Goal: Use online tool/utility: Use online tool/utility

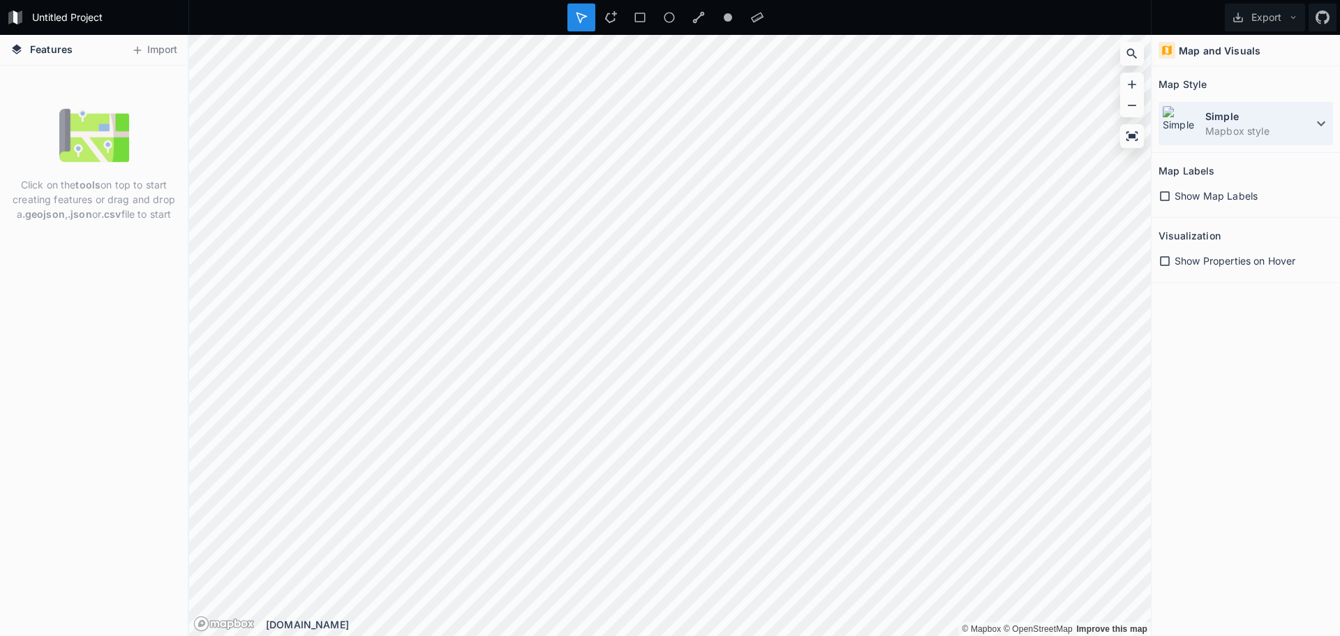
click at [1239, 129] on dd "Mapbox style" at bounding box center [1258, 130] width 107 height 15
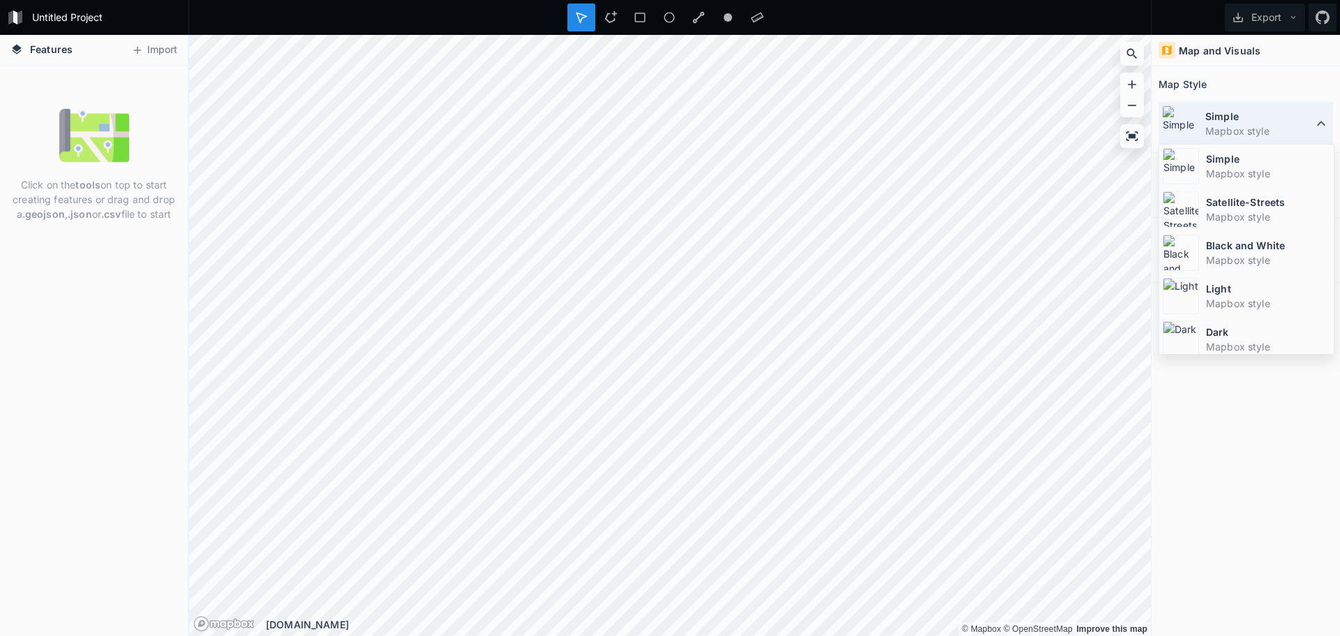
click at [1239, 129] on dd "Mapbox style" at bounding box center [1258, 130] width 107 height 15
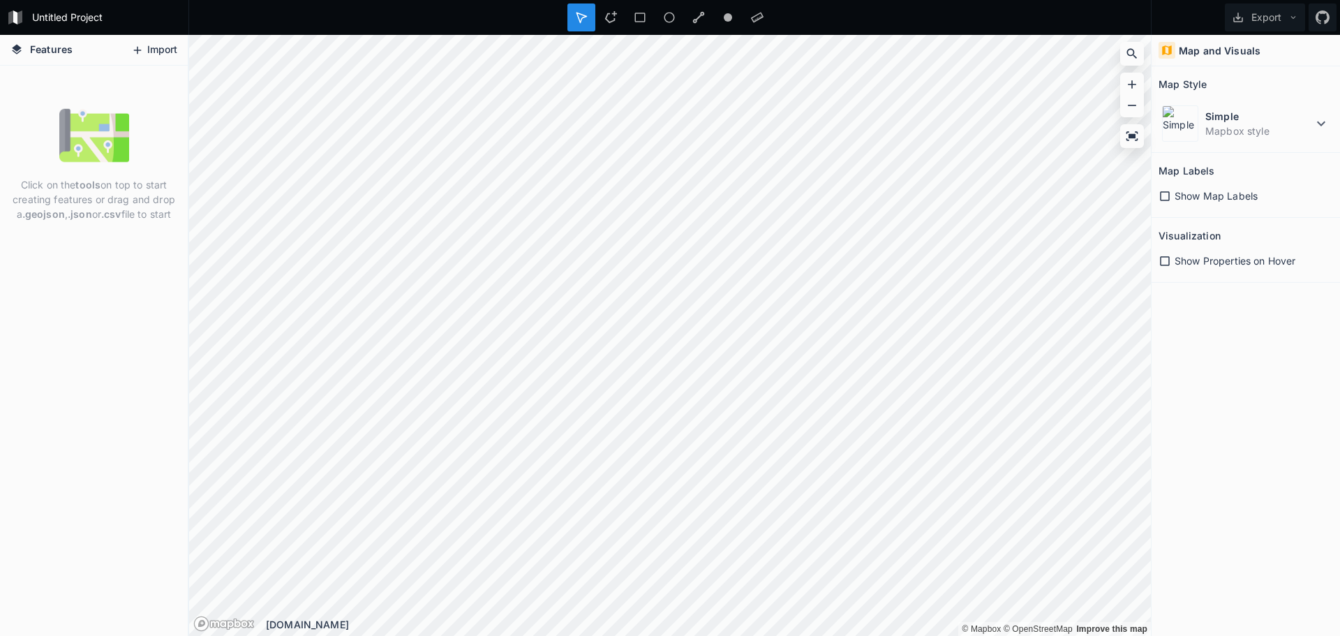
click at [145, 48] on button "Import" at bounding box center [154, 50] width 60 height 22
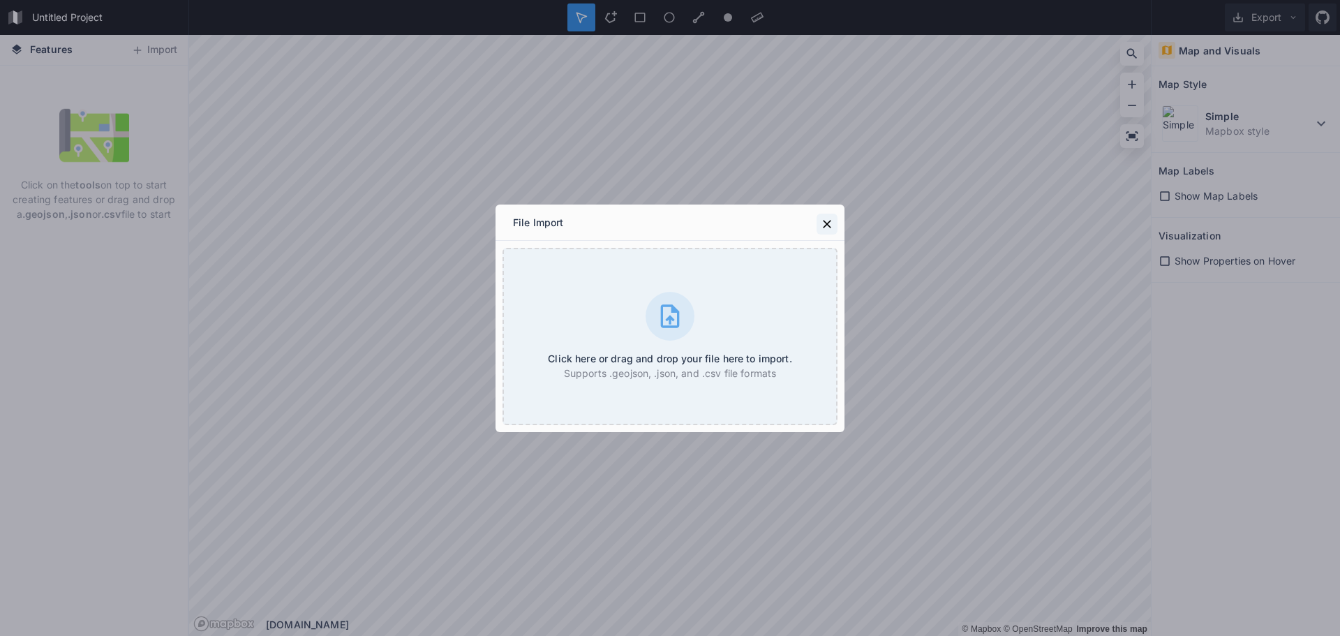
click at [823, 220] on icon at bounding box center [827, 224] width 14 height 14
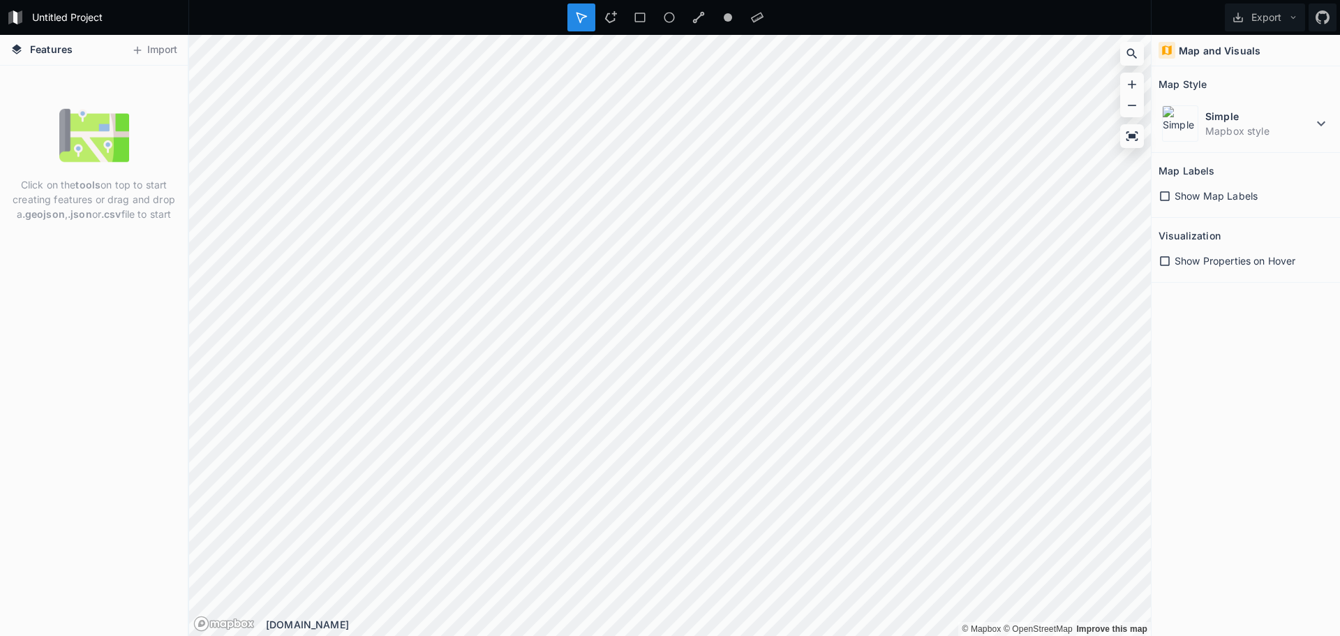
click at [31, 52] on span "Features" at bounding box center [51, 49] width 43 height 15
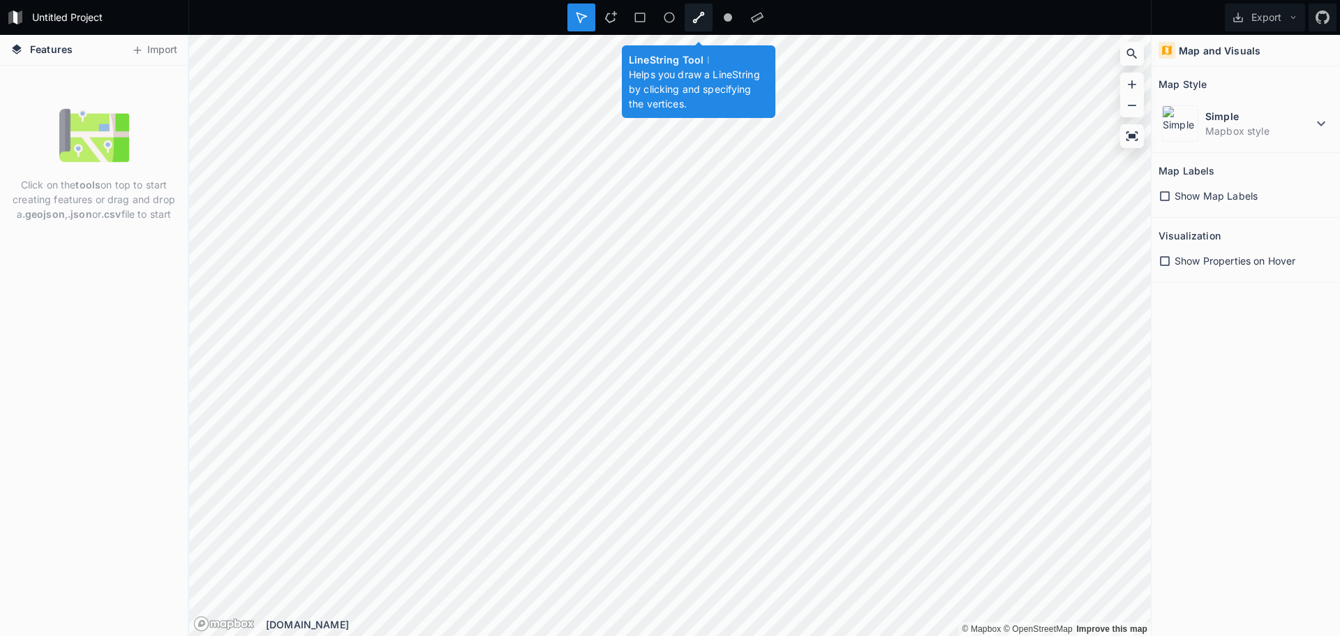
click at [694, 18] on icon at bounding box center [698, 17] width 13 height 13
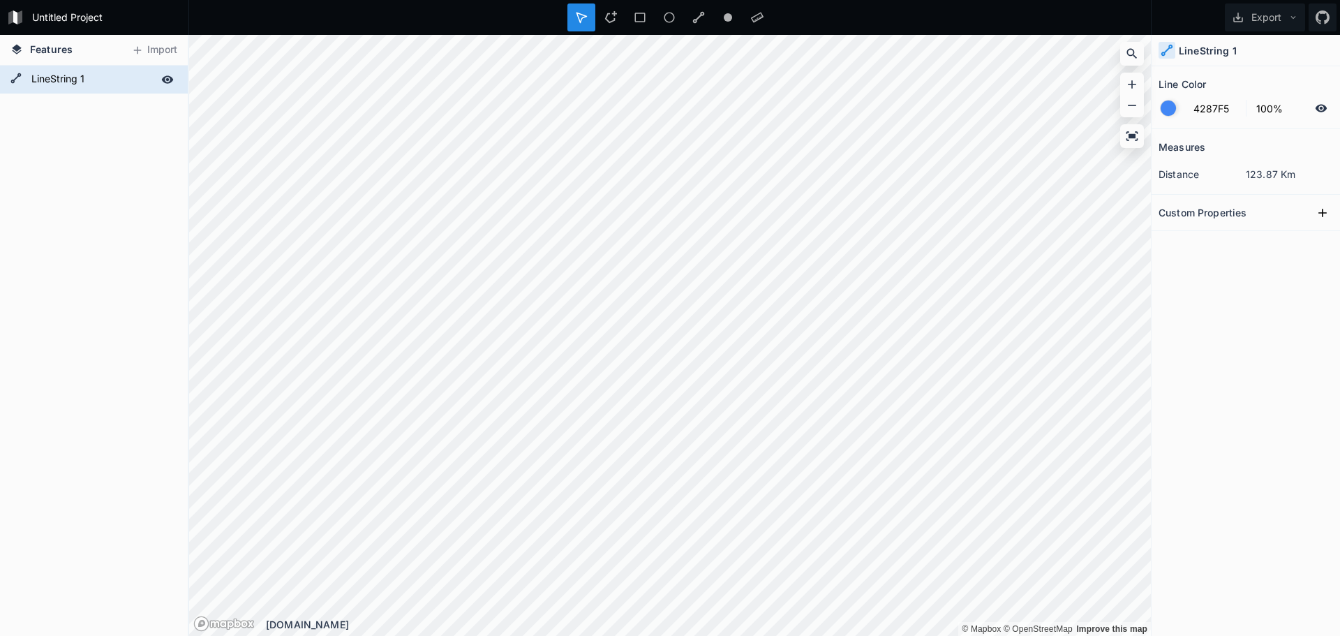
click at [166, 77] on icon at bounding box center [168, 79] width 12 height 8
click at [166, 77] on icon at bounding box center [167, 79] width 13 height 13
click at [1321, 213] on icon at bounding box center [1322, 213] width 14 height 14
click at [1130, 136] on icon at bounding box center [1132, 135] width 12 height 9
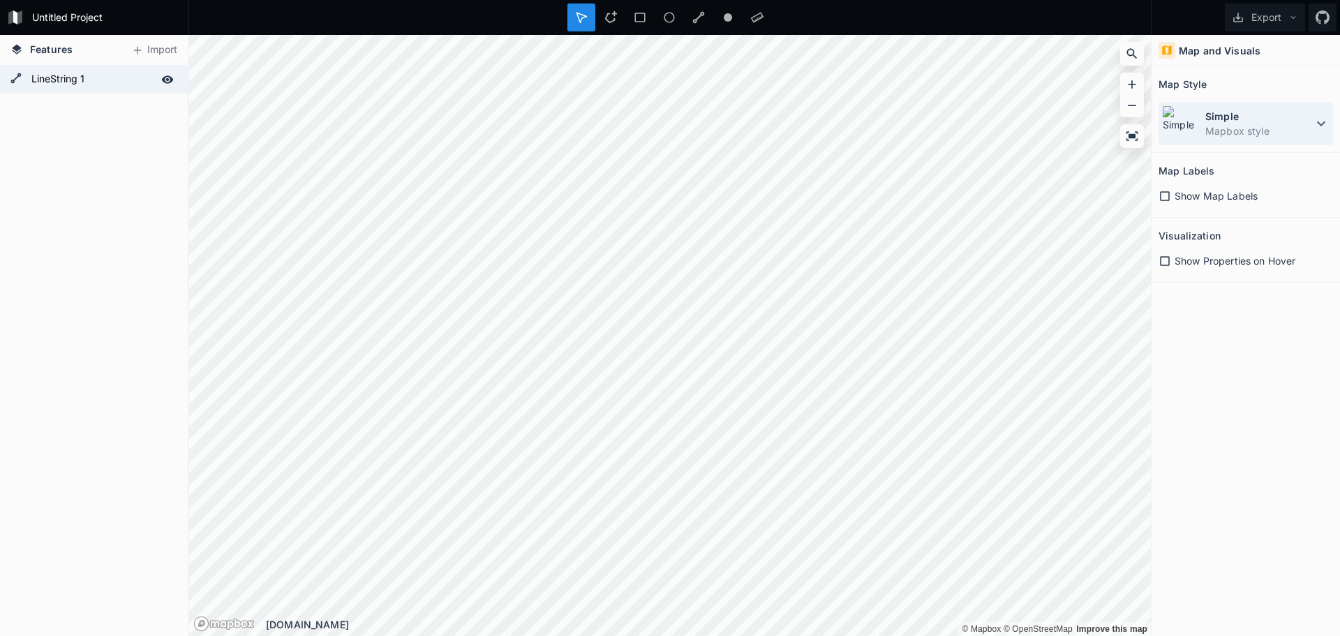
click at [1318, 122] on icon at bounding box center [1321, 123] width 8 height 5
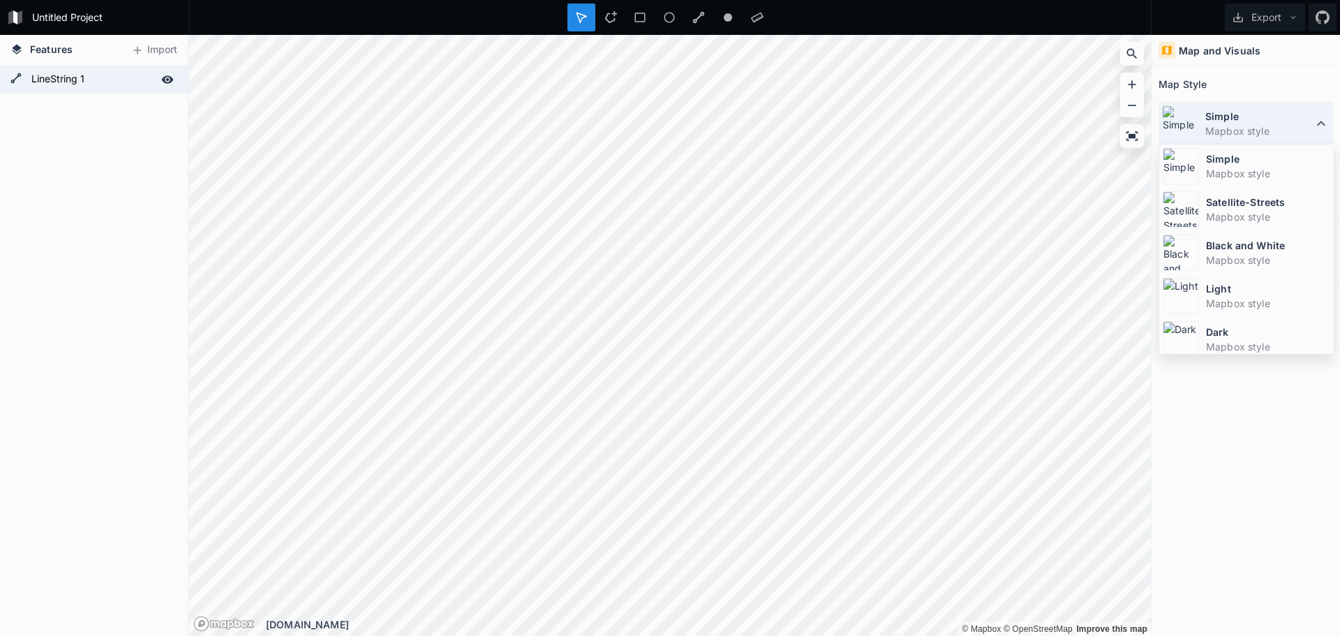
click at [1318, 122] on icon at bounding box center [1320, 123] width 17 height 17
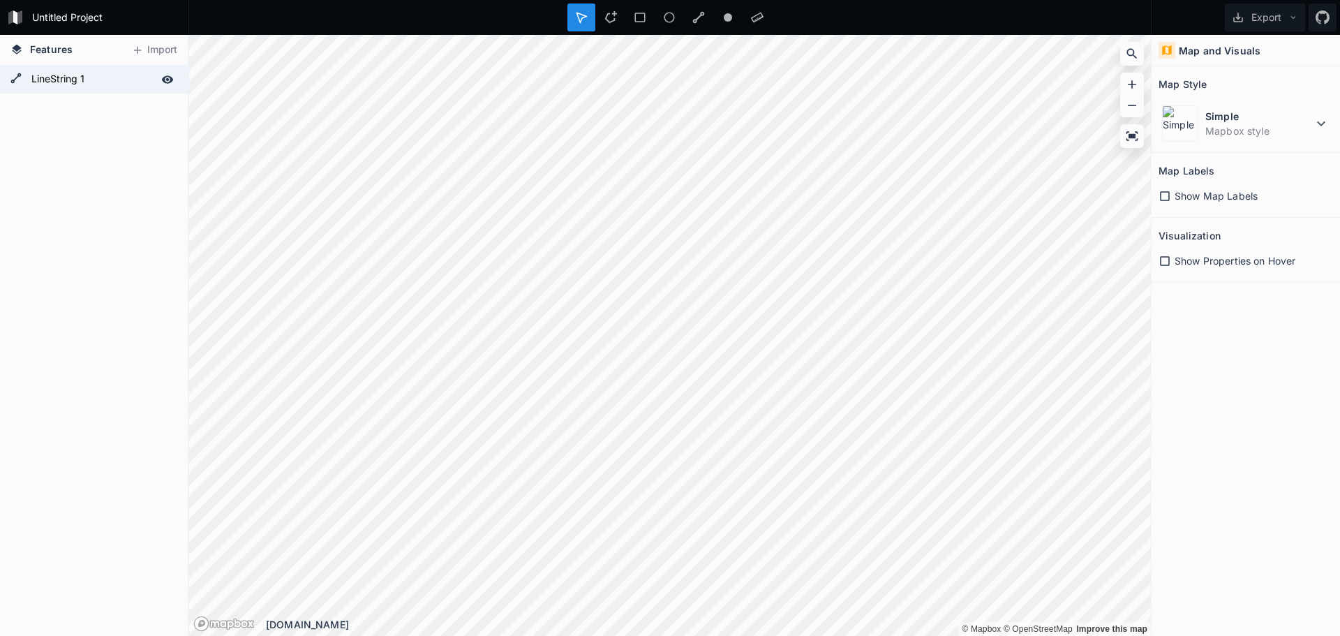
click at [36, 81] on form "LineString 1" at bounding box center [92, 79] width 130 height 21
